Goal: Transaction & Acquisition: Purchase product/service

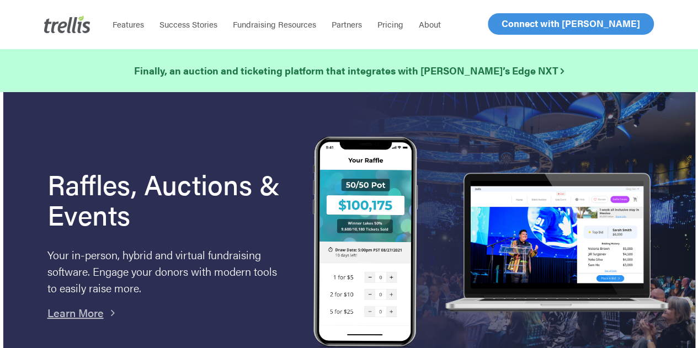
click at [496, 22] on link "Log In" at bounding box center [514, 24] width 43 height 20
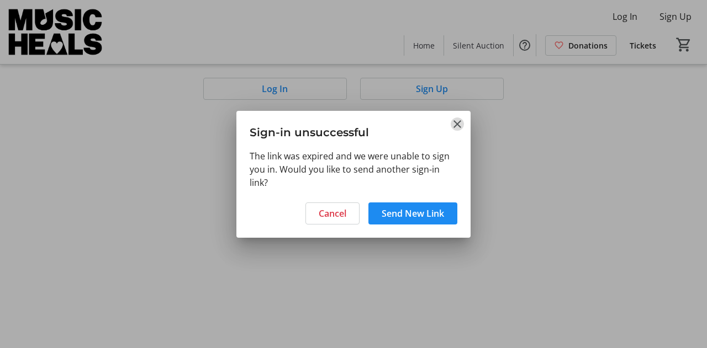
click at [456, 126] on mat-icon "Close" at bounding box center [457, 124] width 13 height 13
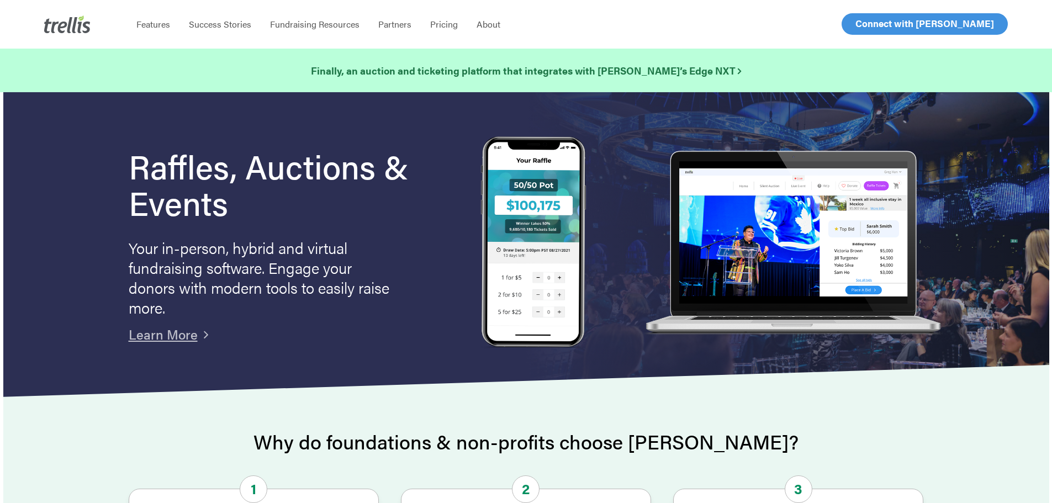
click at [868, 24] on span "Log In" at bounding box center [868, 23] width 27 height 13
